Goal: Communication & Community: Answer question/provide support

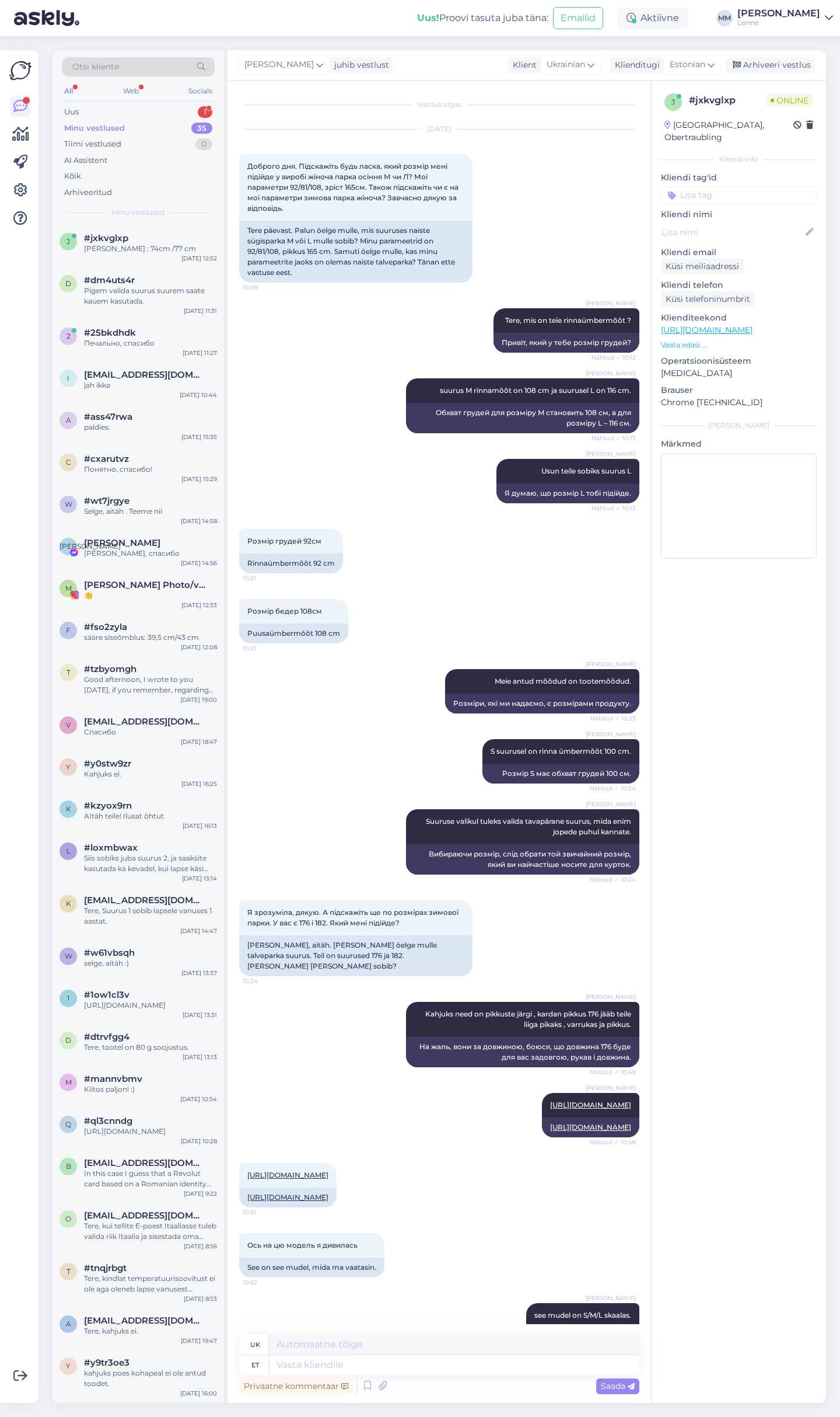
scroll to position [3105, 0]
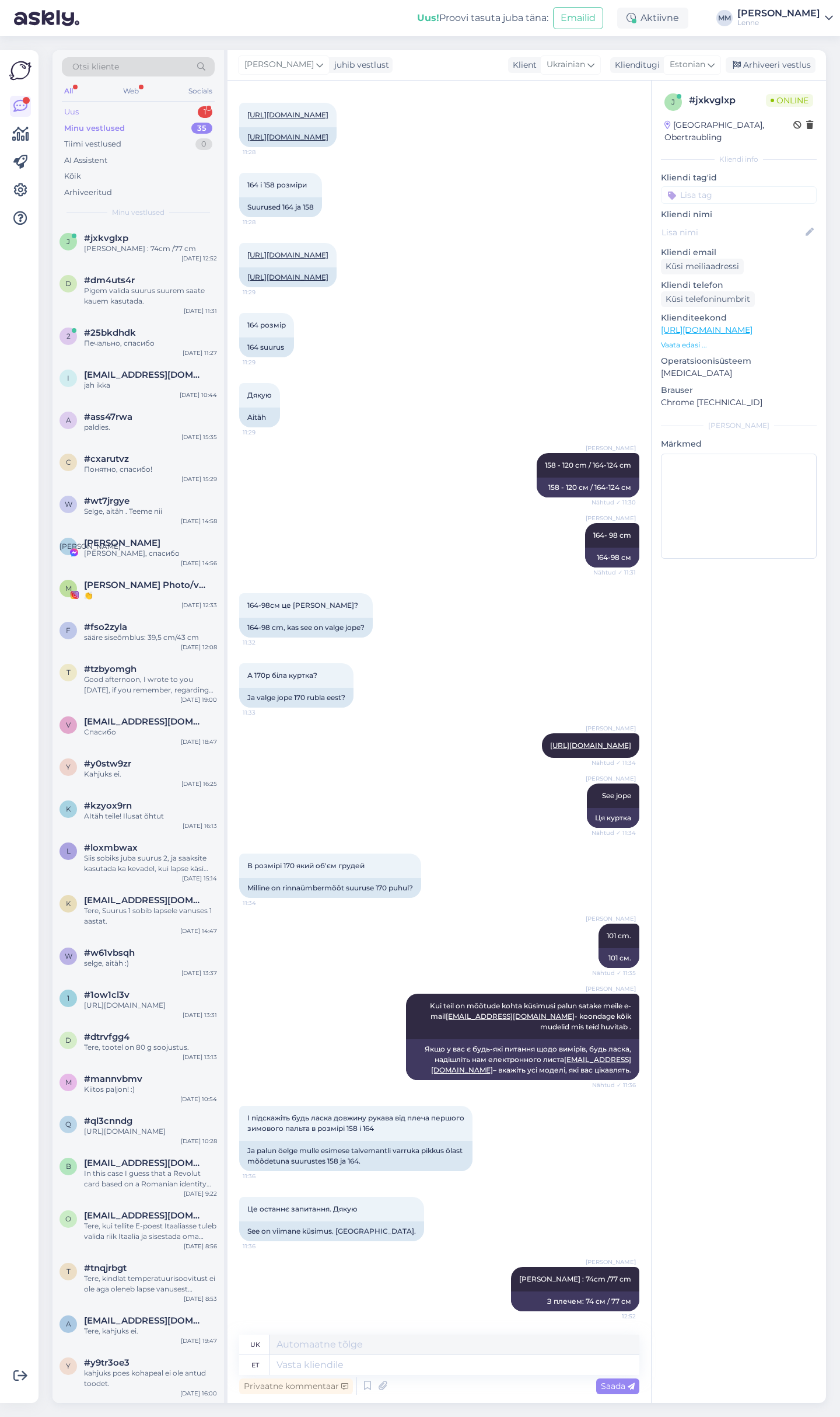
click at [150, 111] on div "Uus 1" at bounding box center [138, 112] width 153 height 17
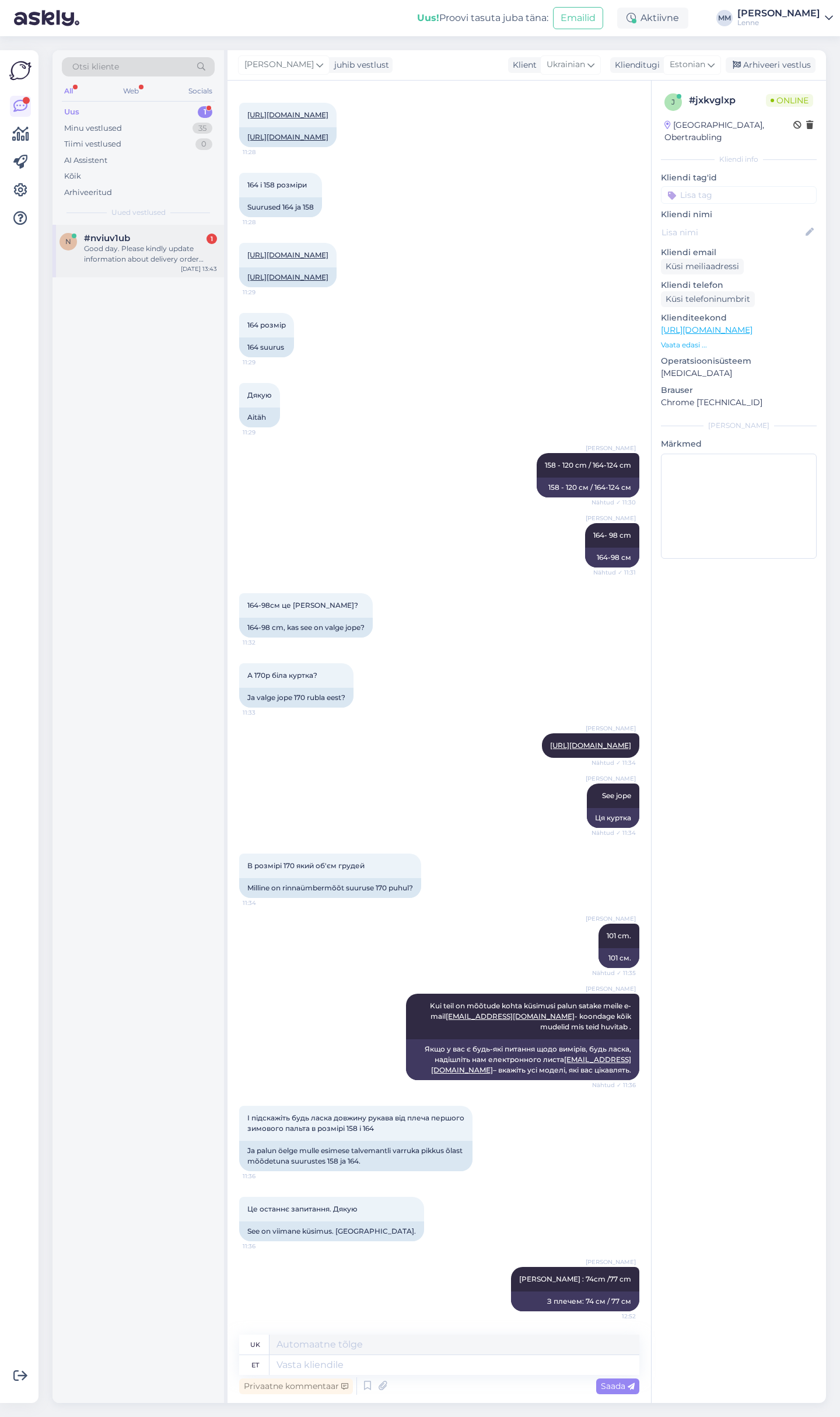
click at [137, 241] on div "#nviuv1ub 1" at bounding box center [150, 238] width 133 height 11
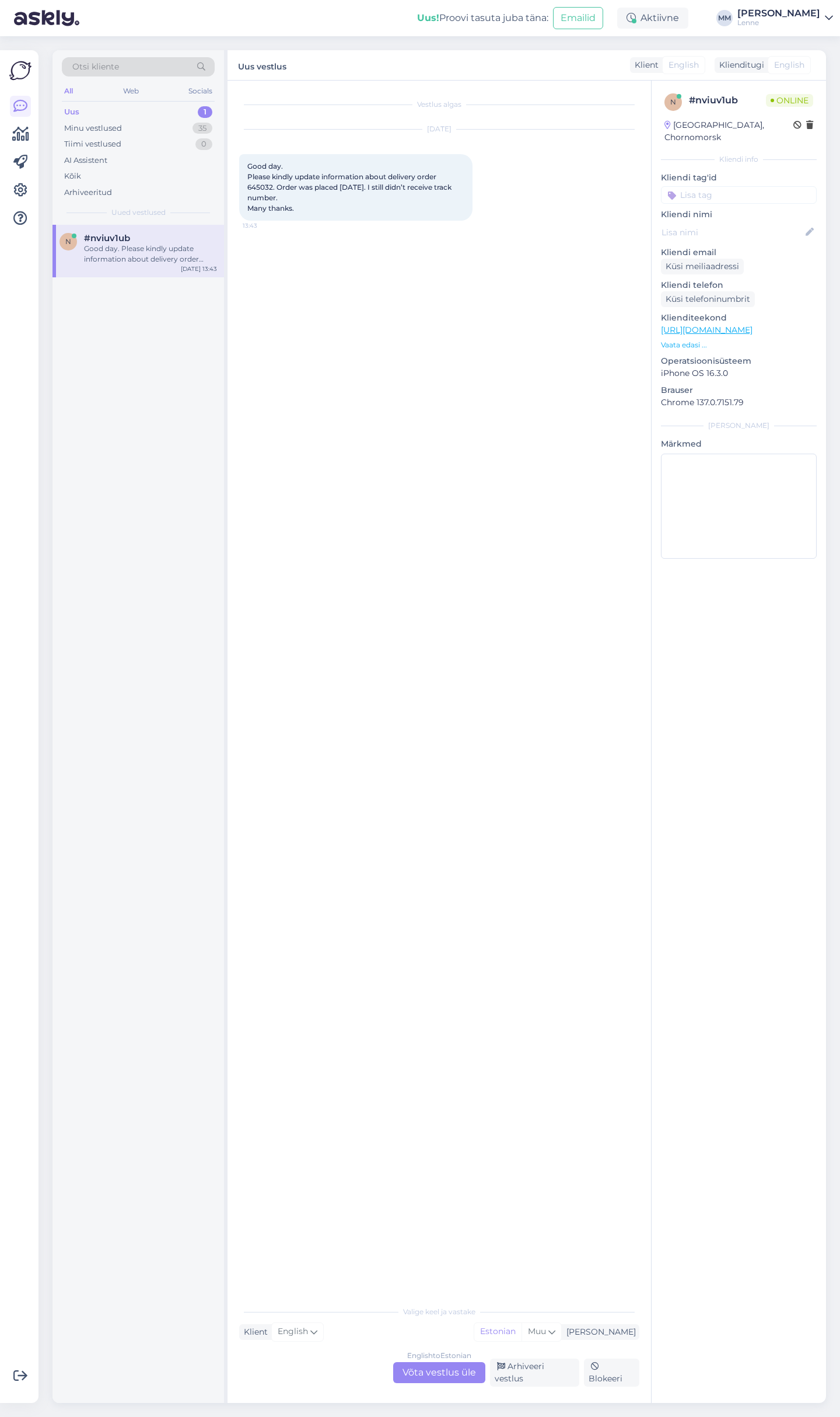
scroll to position [0, 0]
click at [437, 1365] on div "Valige [PERSON_NAME] vastake Klient English Mina Estonian Muu English to Estoni…" at bounding box center [440, 1343] width 400 height 87
click at [435, 1375] on div "English to Estonian Võta vestlus üle" at bounding box center [440, 1372] width 92 height 21
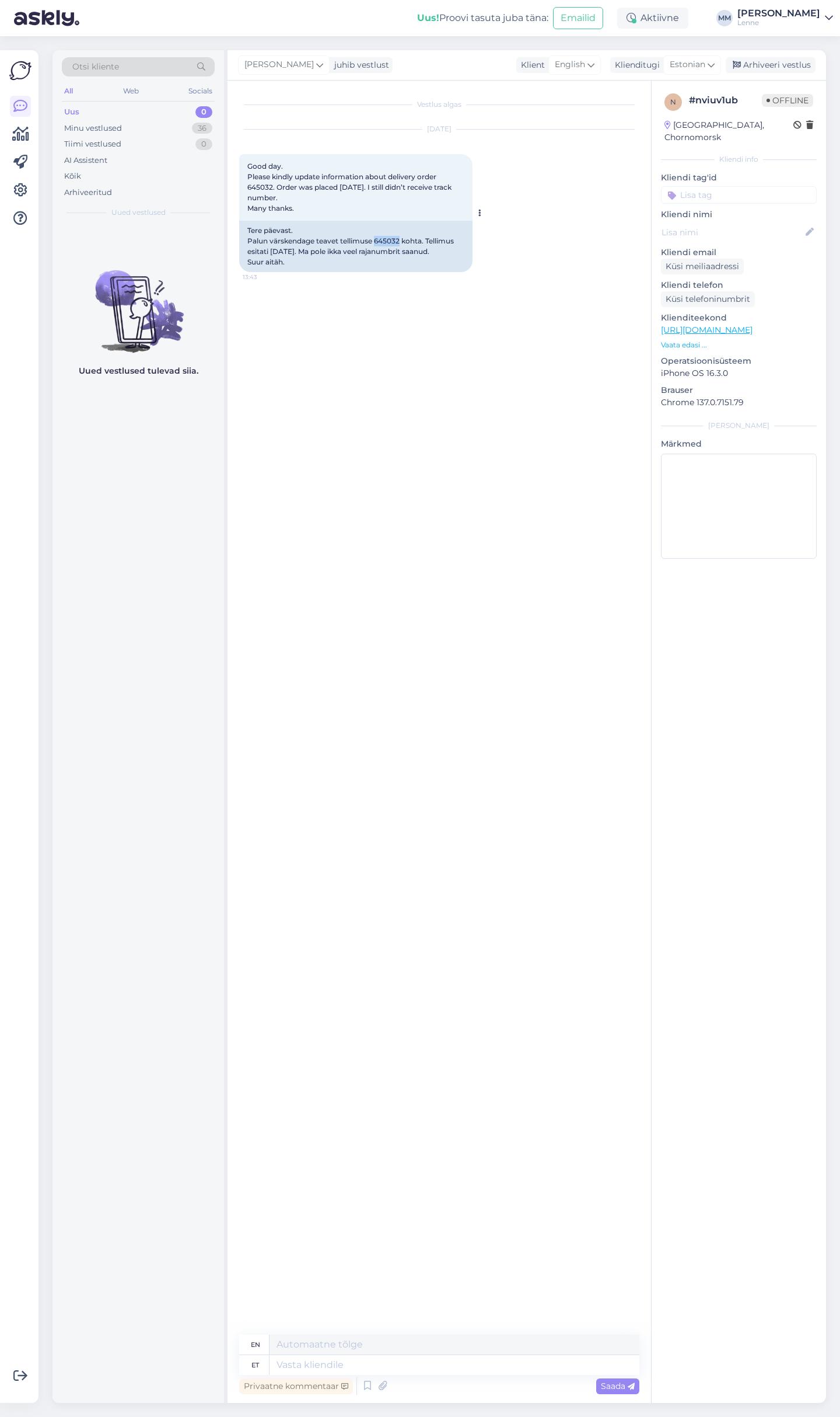
drag, startPoint x: 378, startPoint y: 238, endPoint x: 401, endPoint y: 238, distance: 23.0
click at [401, 238] on div "Tere päevast. Palun värskendage teavet tellimuse 645032 kohta. Tellimus esitati…" at bounding box center [356, 246] width 234 height 51
copy div "645032"
click at [310, 1367] on textarea at bounding box center [455, 1365] width 370 height 20
type textarea "Tere, n"
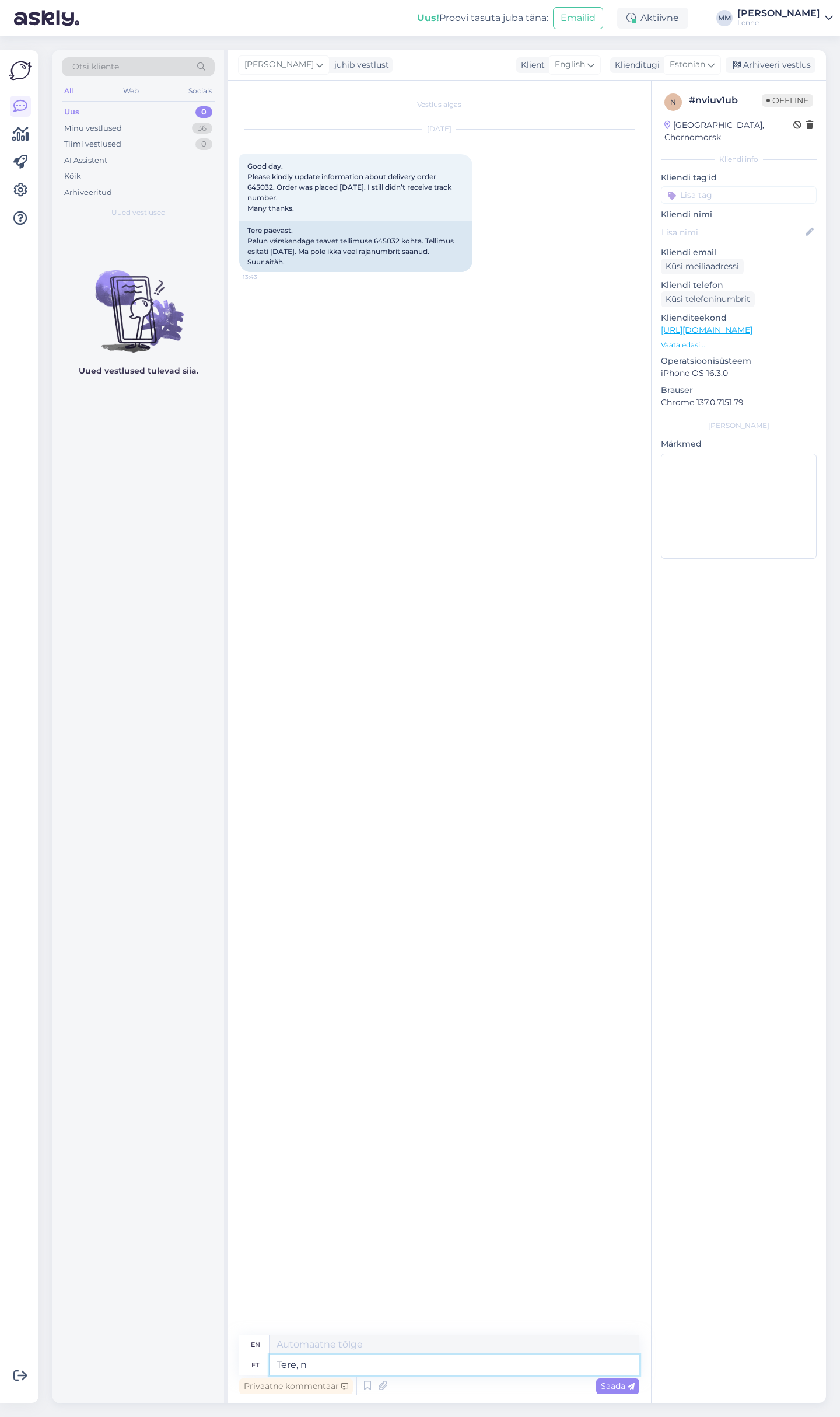
type textarea "Hello,"
type textarea "Tere, näeme e"
type textarea "Hello, see you later."
type textarea "Tere, näeme et"
type textarea "Hello, let's see."
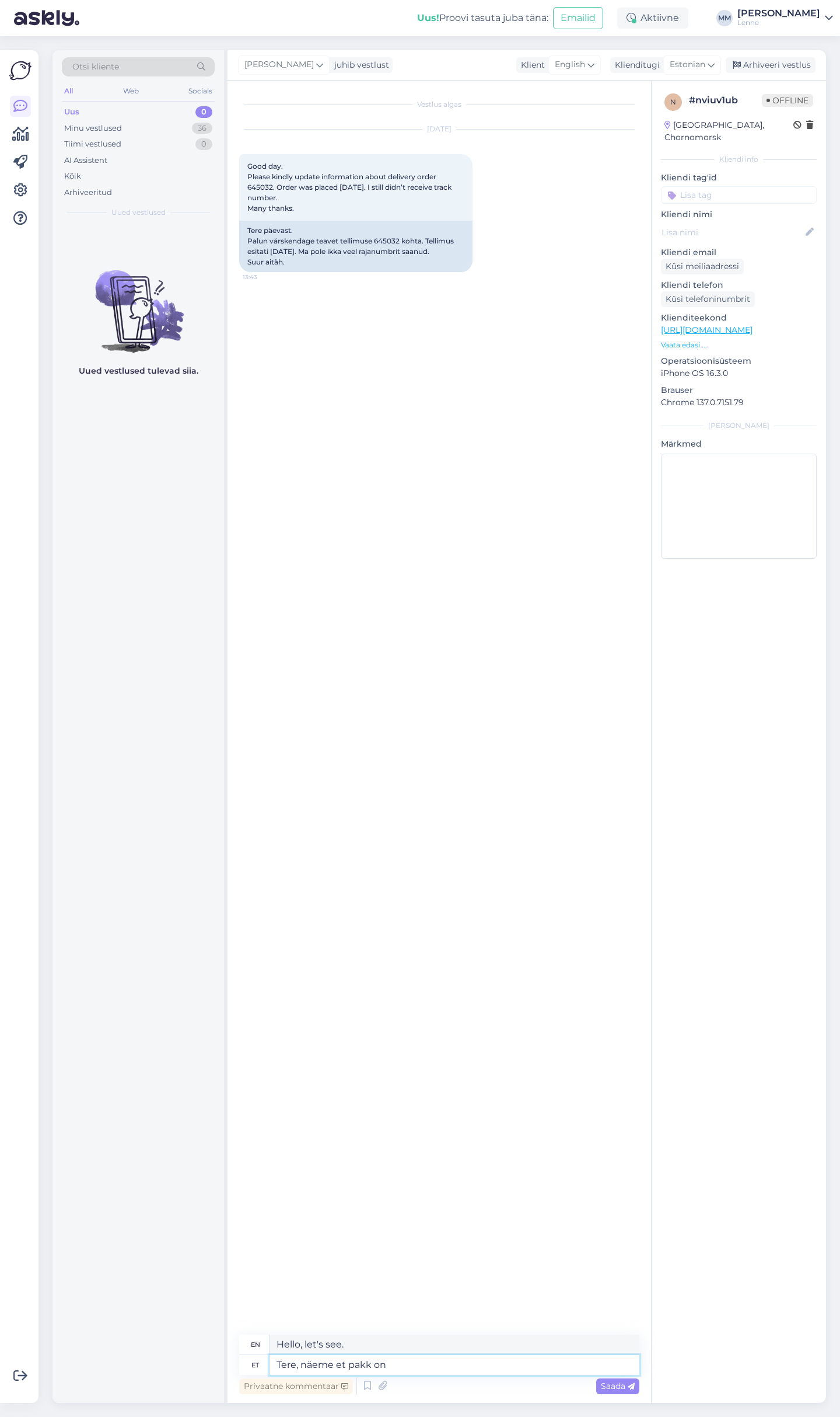
type textarea "Tere, näeme et pakk on"
type textarea "Hello, I see that the package"
type textarea "Tere, näeme et pakk on kät"
type textarea "Hello, I see that the package is here."
paste textarea "[URL][DOMAIN_NAME]"
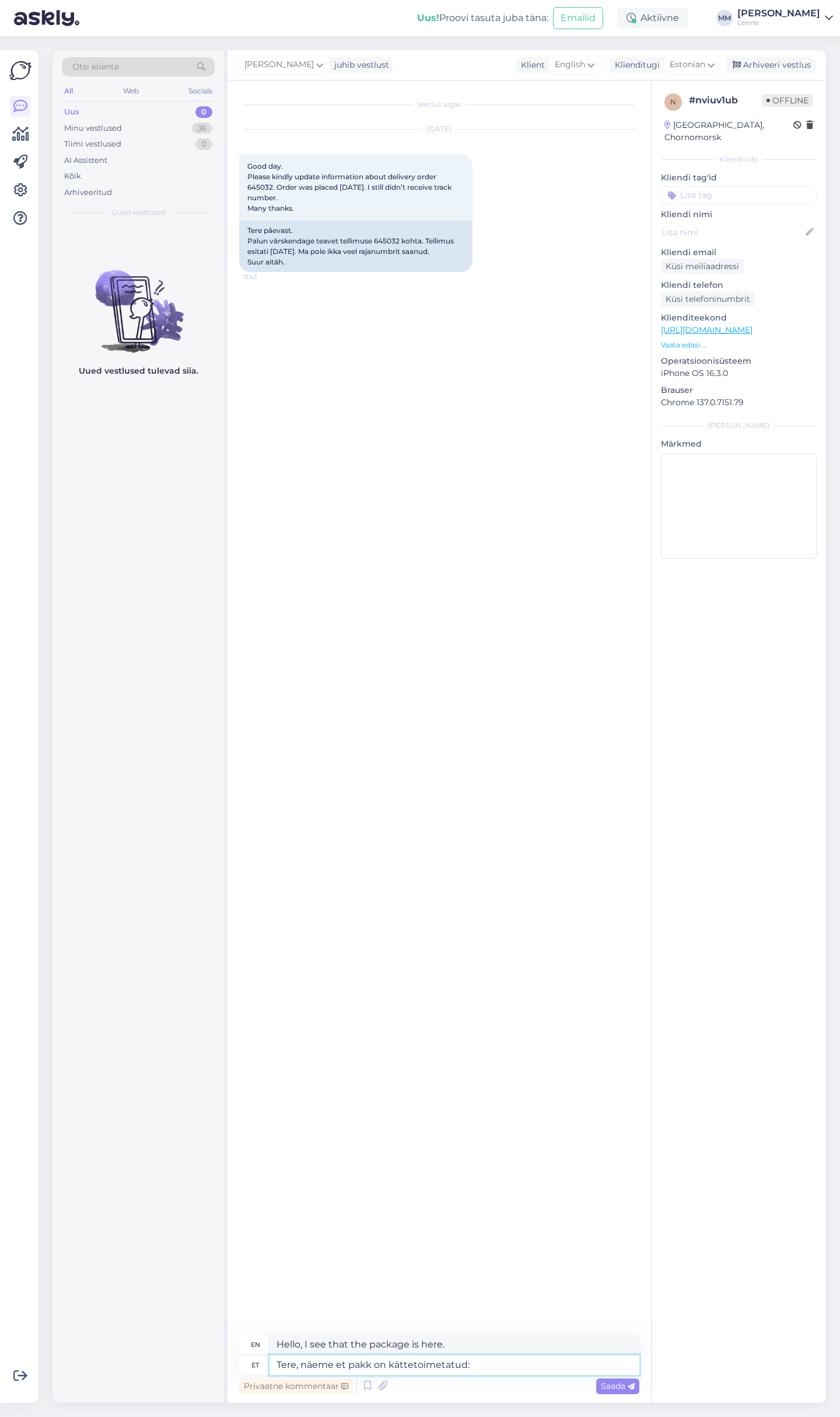
type textarea "Tere, näeme et pakk on kättetoimetatud:[URL][DOMAIN_NAME]"
type textarea "Hello, we see that the package has been ttetoimetatud:[URL][DOMAIN_NAME]"
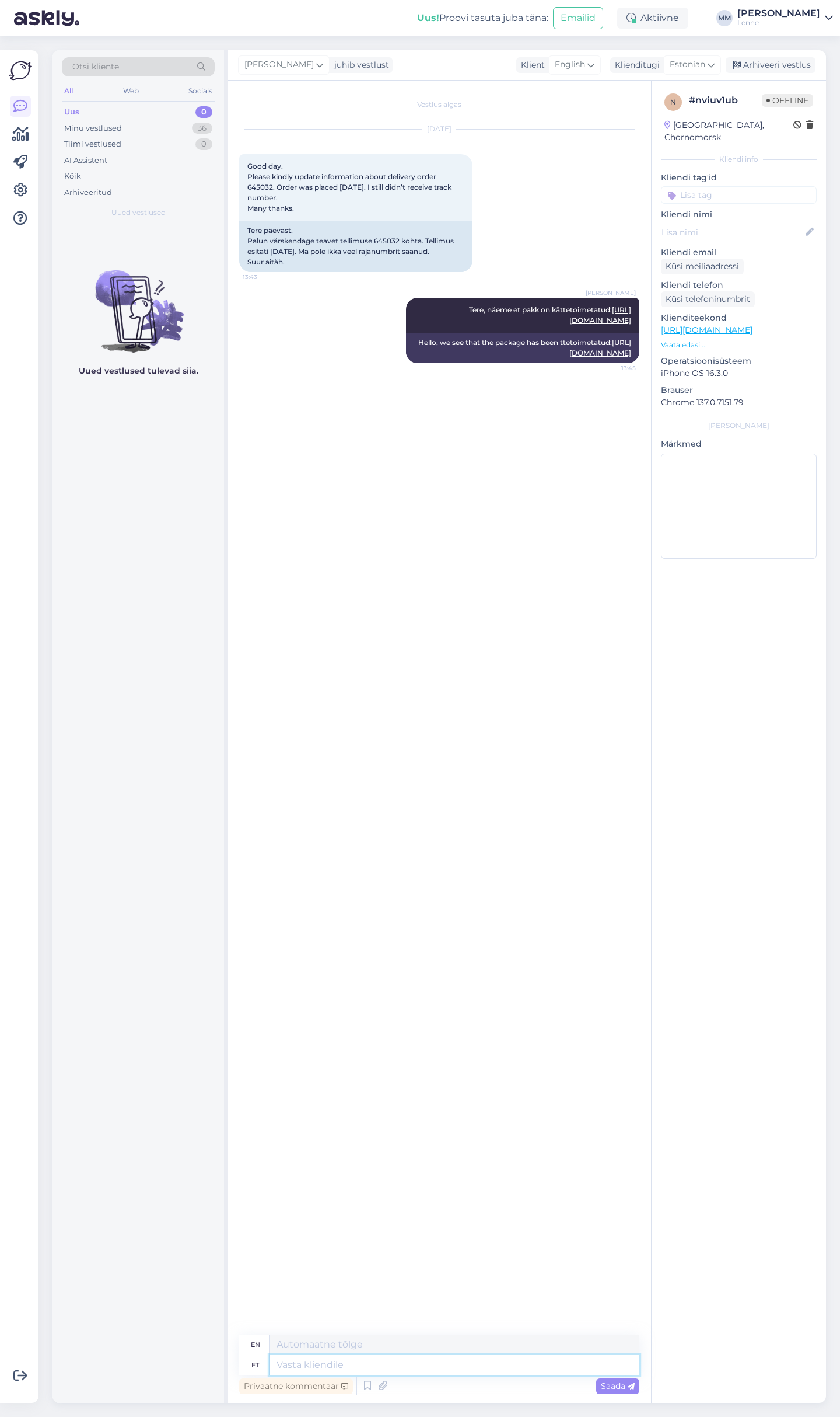
click at [296, 1363] on textarea at bounding box center [455, 1365] width 370 height 20
type textarea "Smartposti:"
type textarea "Smartpost:"
paste textarea "00364300487152201491"
type textarea "Smartposti: 00364300487152201491"
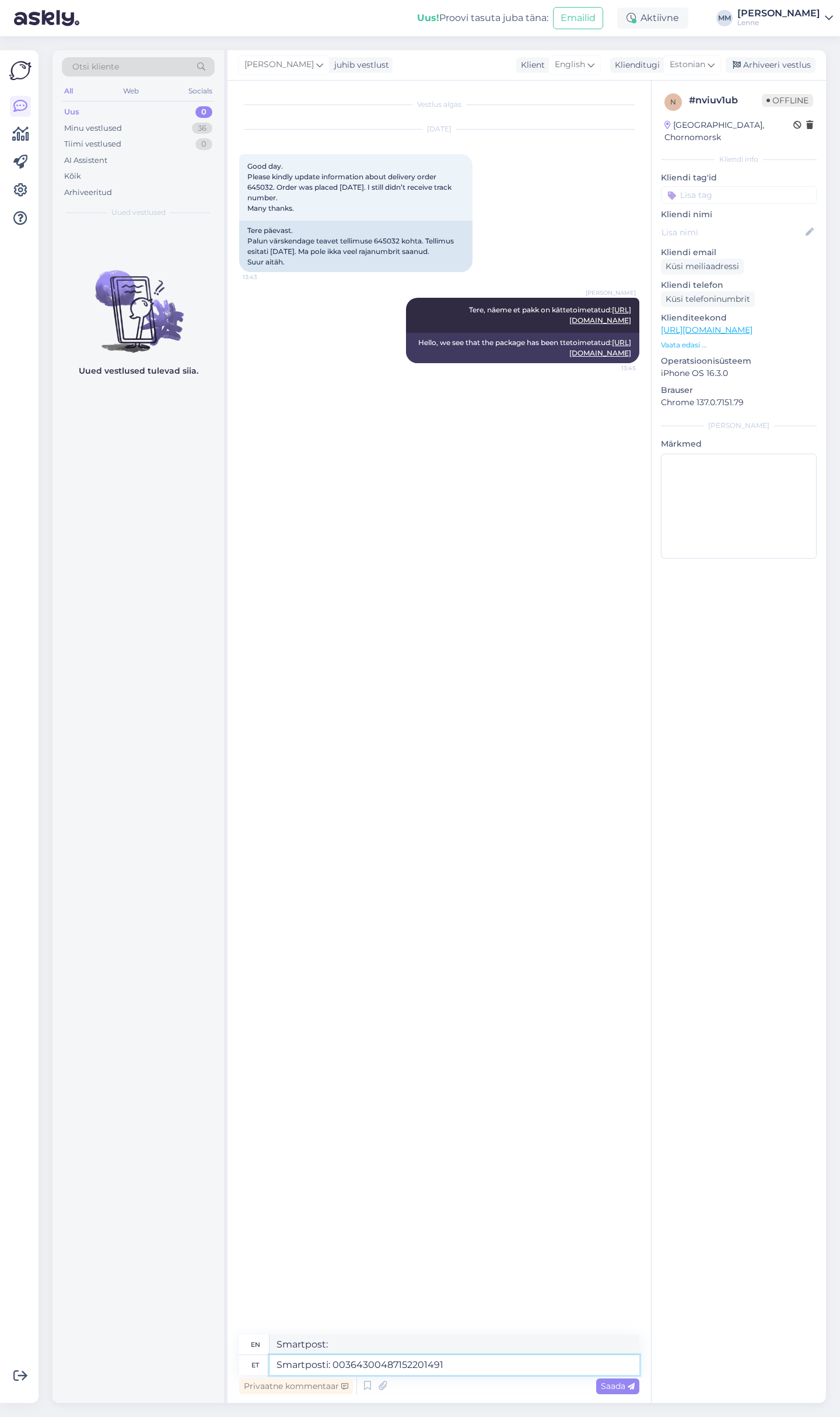
type textarea "Smartpost: 00364300487152201491"
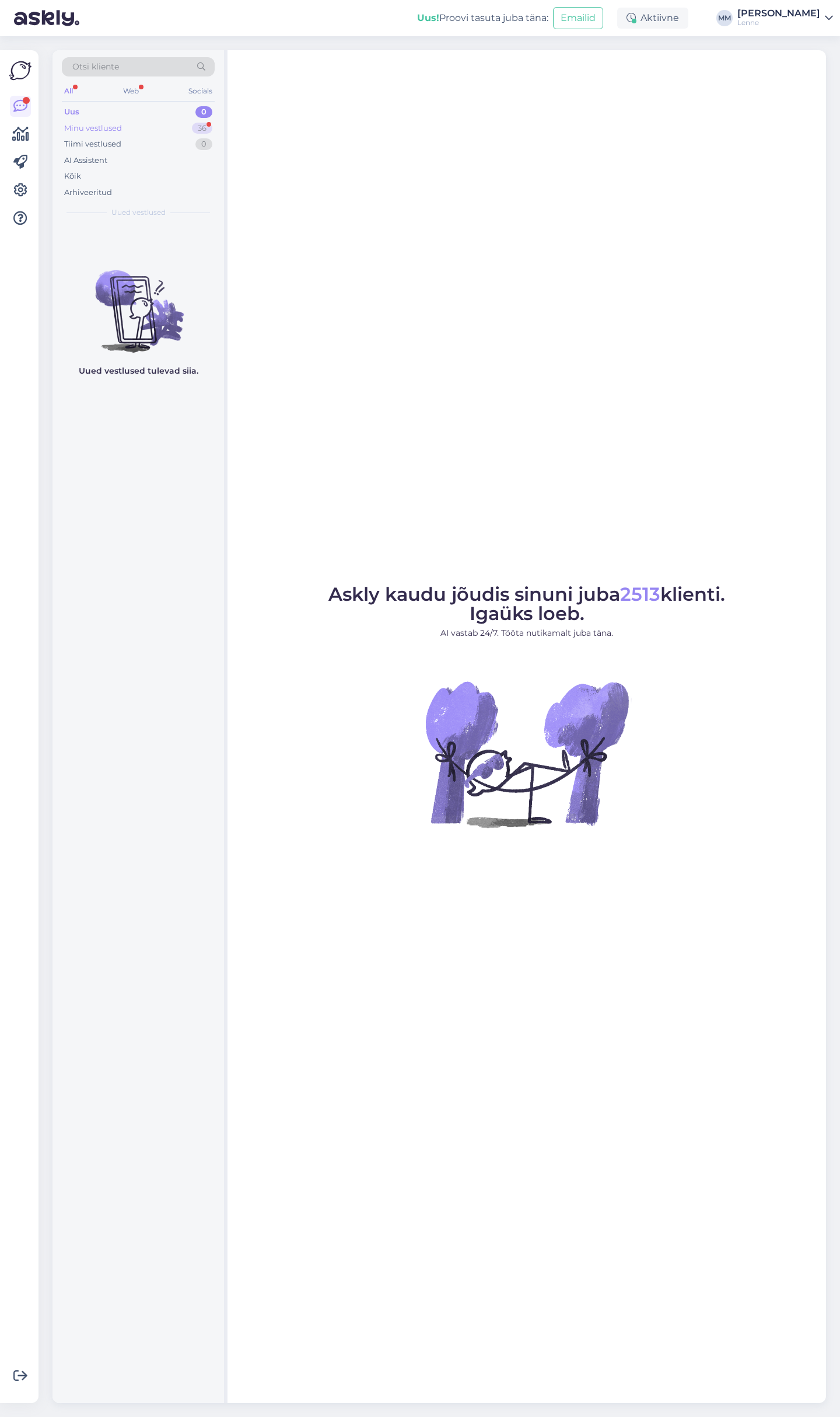
click at [170, 132] on div "Minu vestlused 36" at bounding box center [138, 129] width 153 height 17
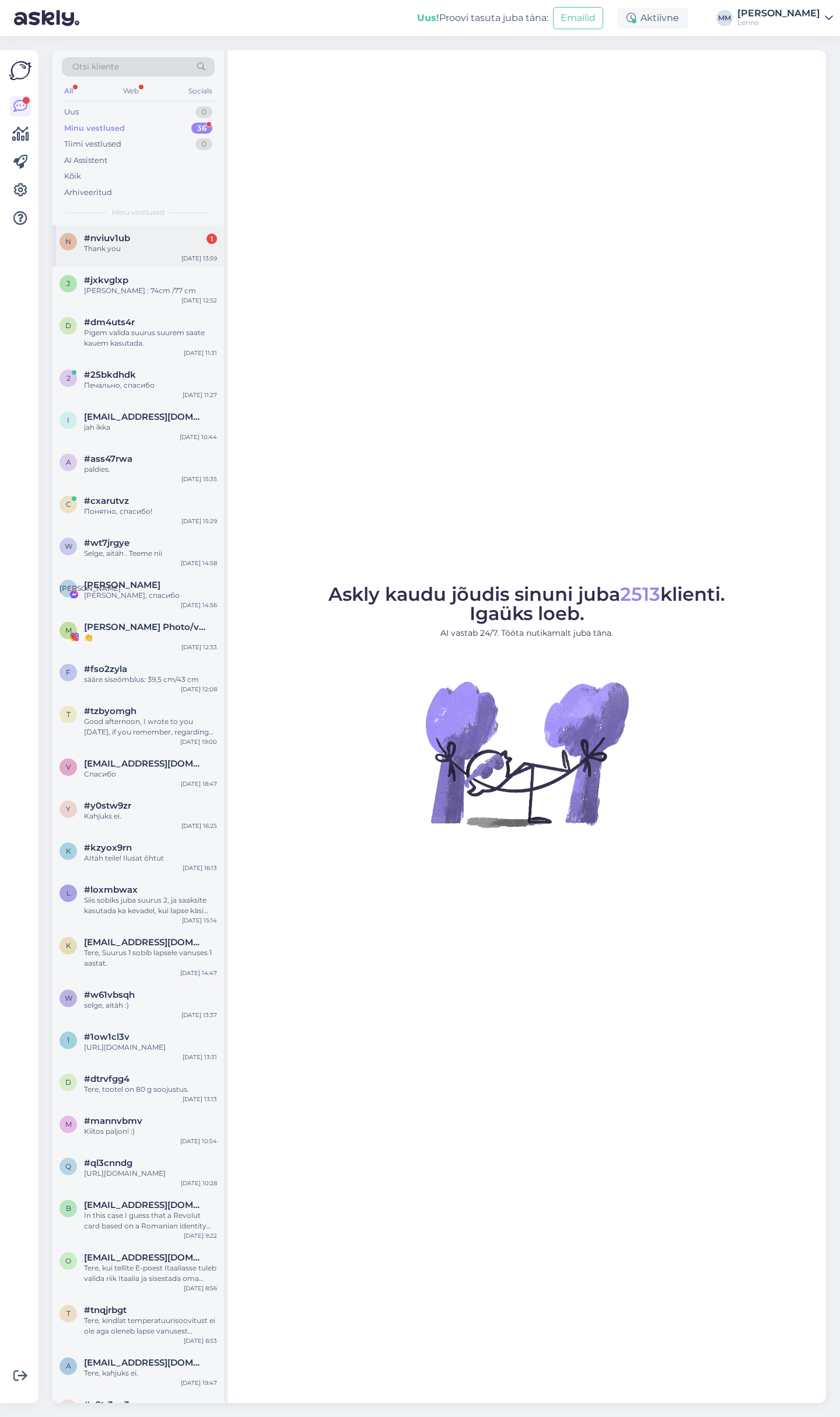
click at [188, 238] on div "#nviuv1ub 1" at bounding box center [150, 238] width 133 height 11
